Goal: Use online tool/utility: Utilize a website feature to perform a specific function

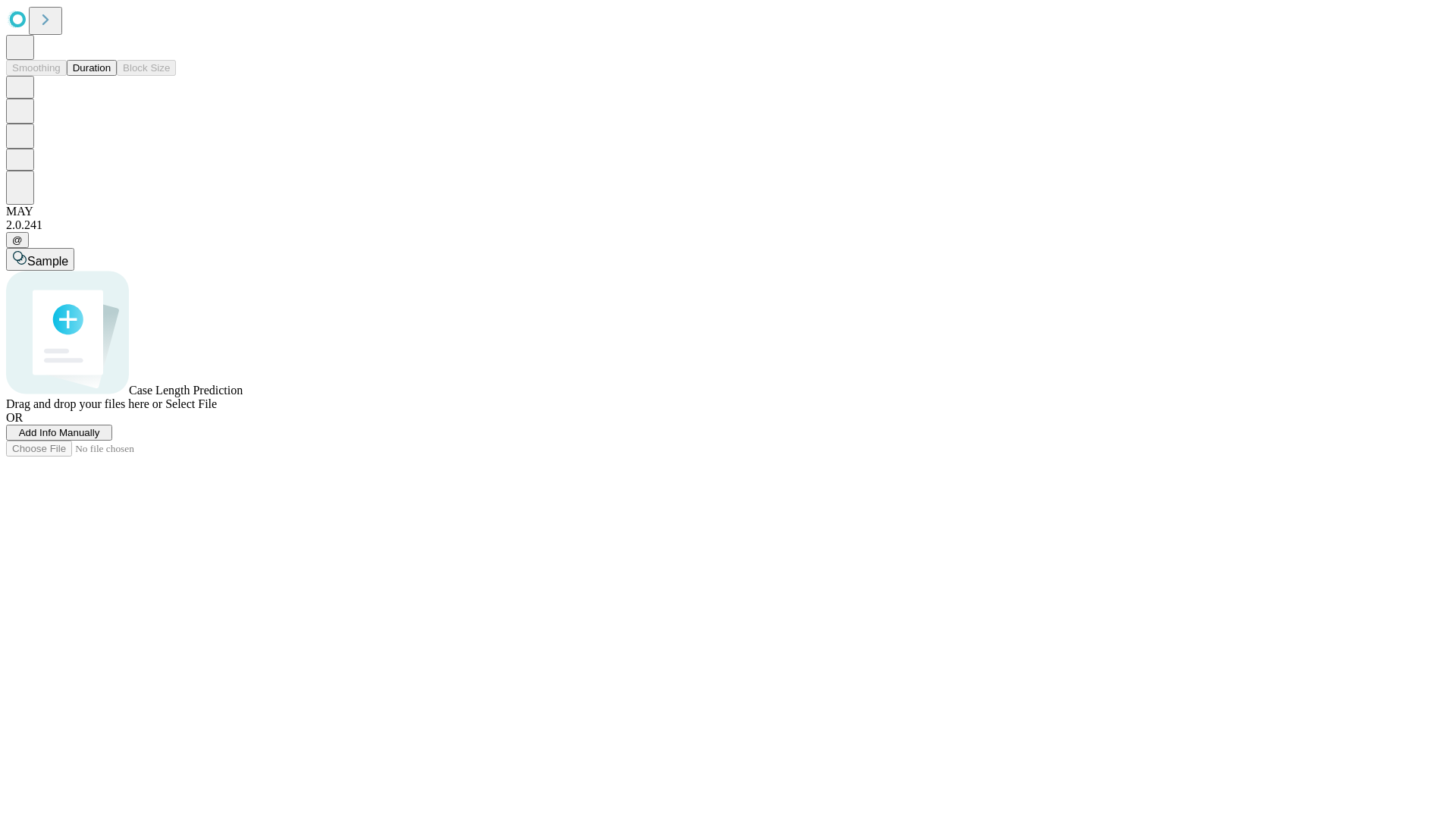
click at [111, 76] on button "Duration" at bounding box center [92, 68] width 50 height 16
click at [217, 410] on span "Select File" at bounding box center [192, 404] width 51 height 13
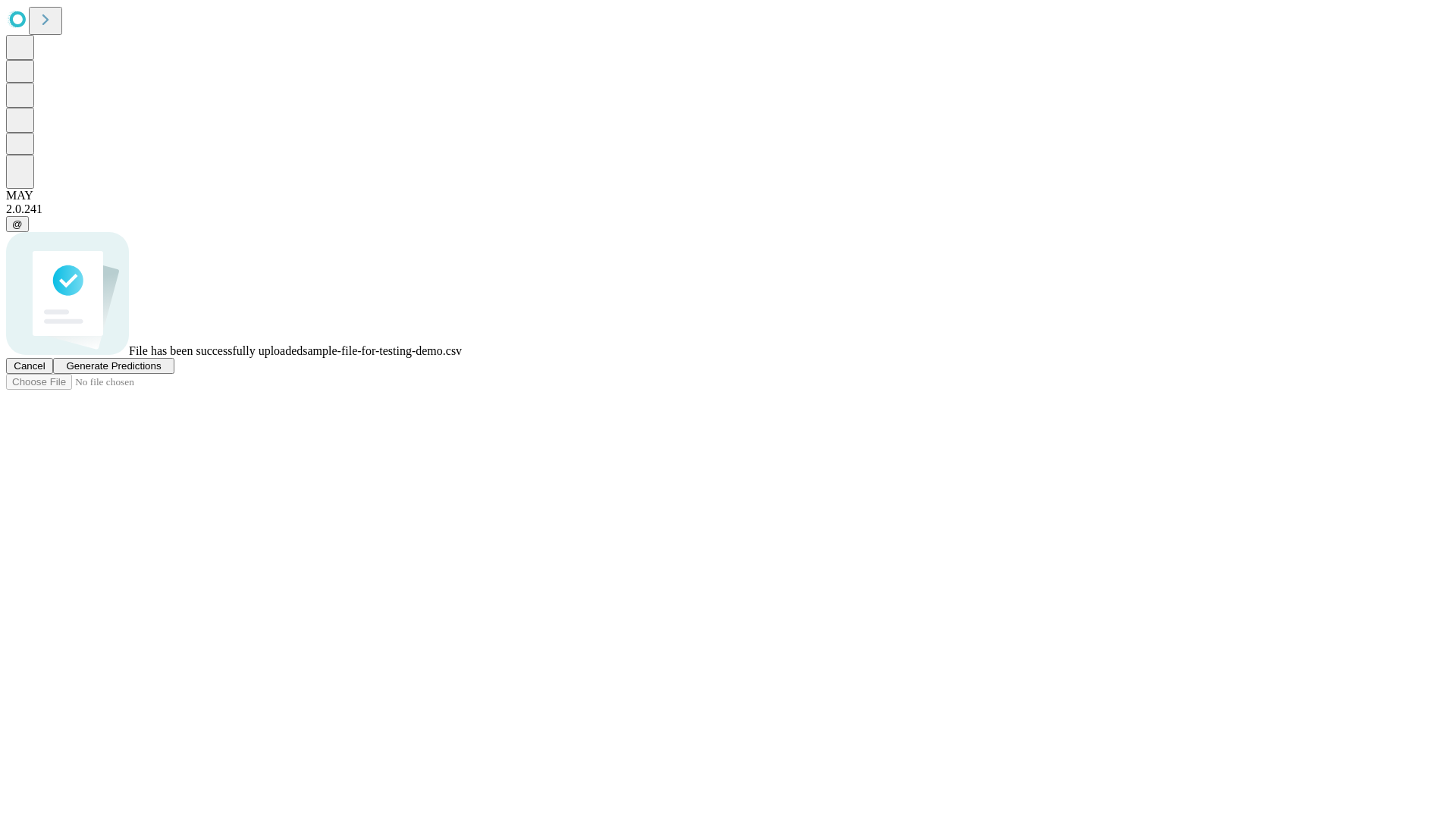
click at [161, 372] on span "Generate Predictions" at bounding box center [114, 366] width 95 height 12
